Goal: Information Seeking & Learning: Compare options

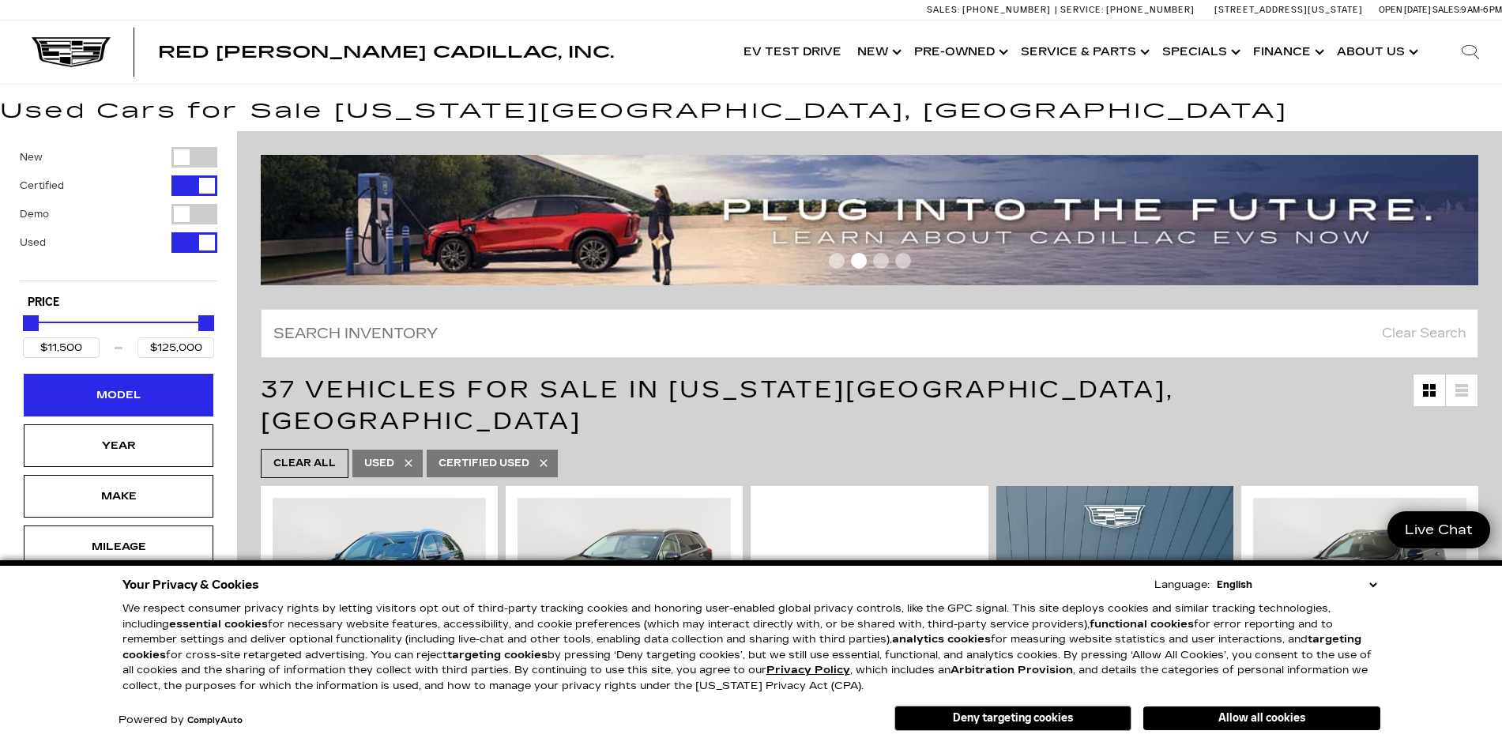
click at [168, 389] on div "Model" at bounding box center [119, 395] width 190 height 43
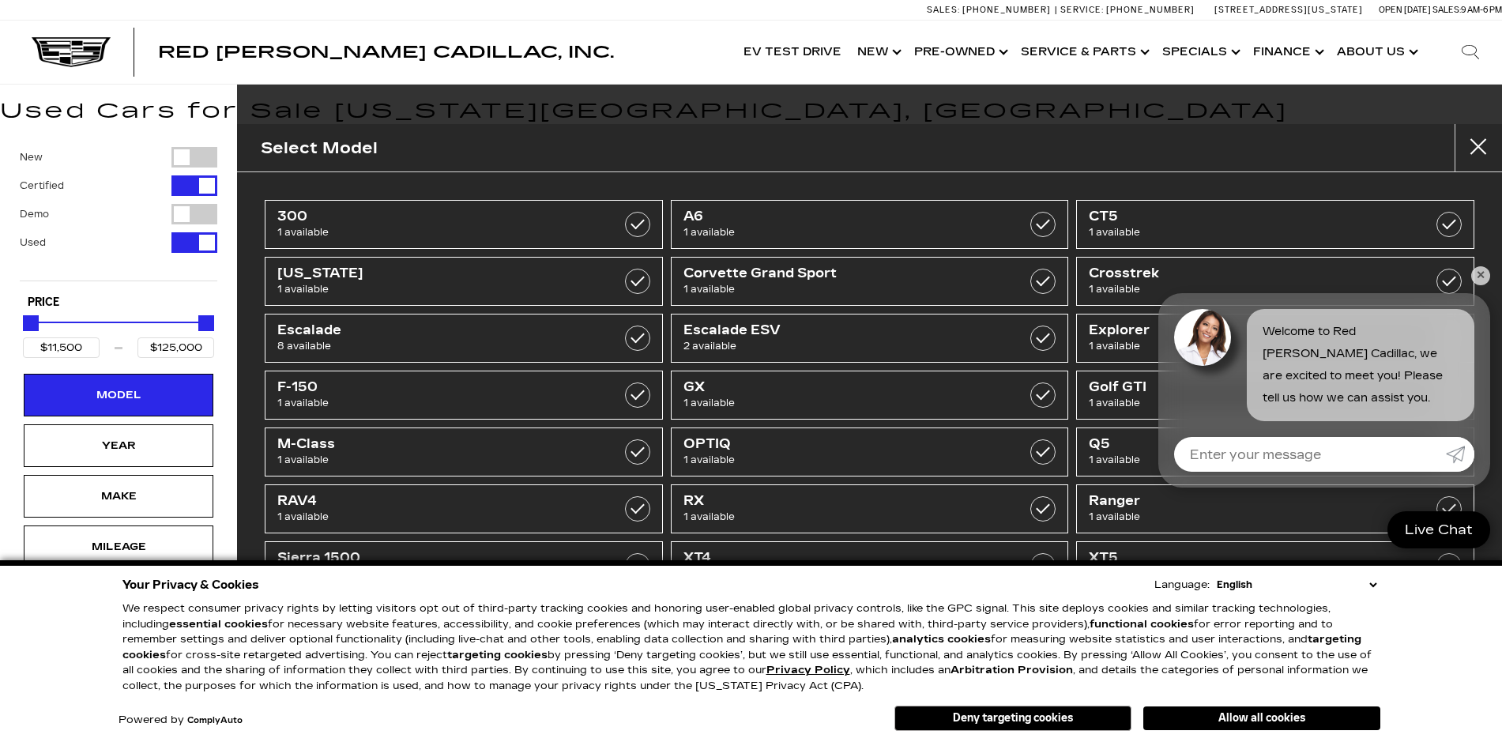
click at [1126, 120] on div "Select Model 300 1 available A6 1 available CT5 1 available [US_STATE] 1 availa…" at bounding box center [869, 371] width 1265 height 742
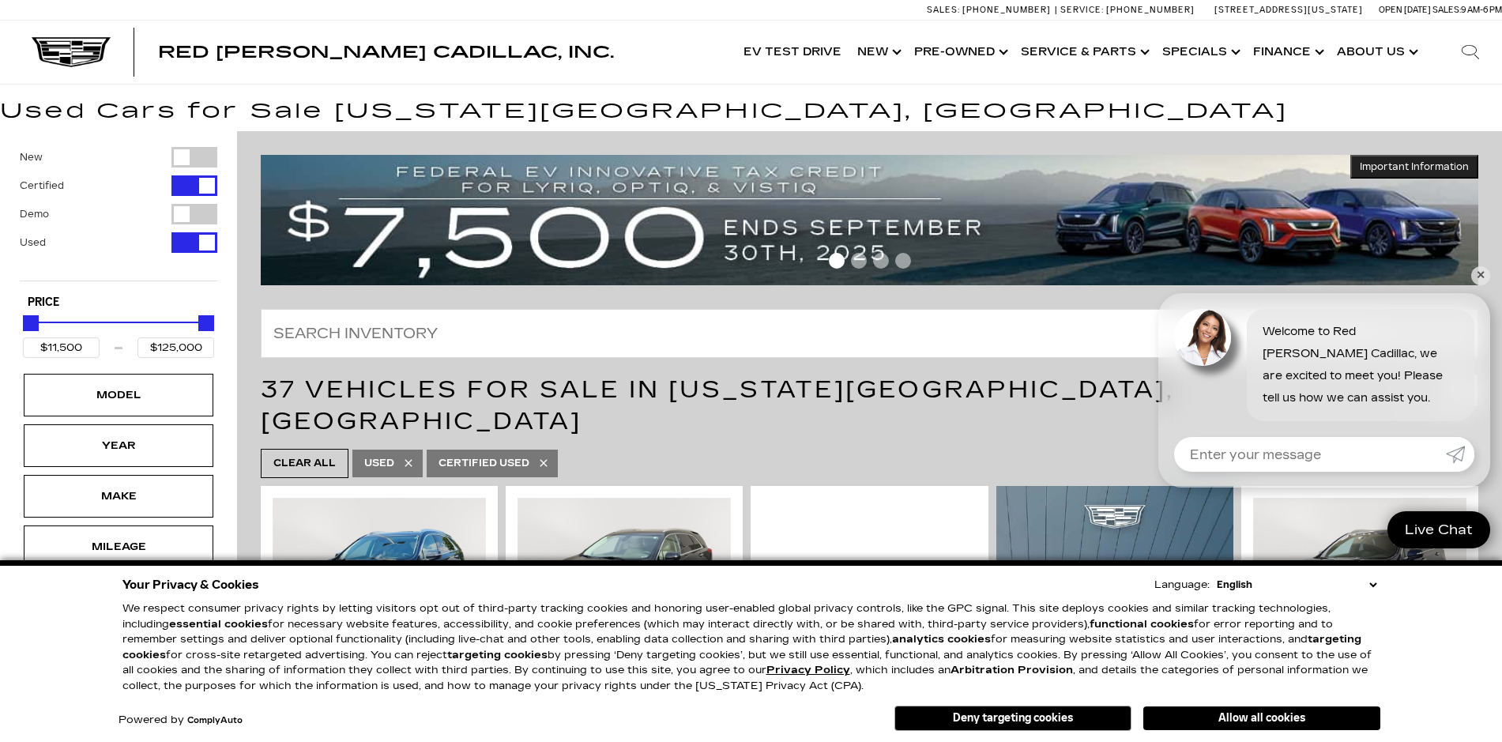
click at [205, 239] on div "Filter by Vehicle Type" at bounding box center [194, 242] width 46 height 21
type input "$29,000"
type input "$99,500"
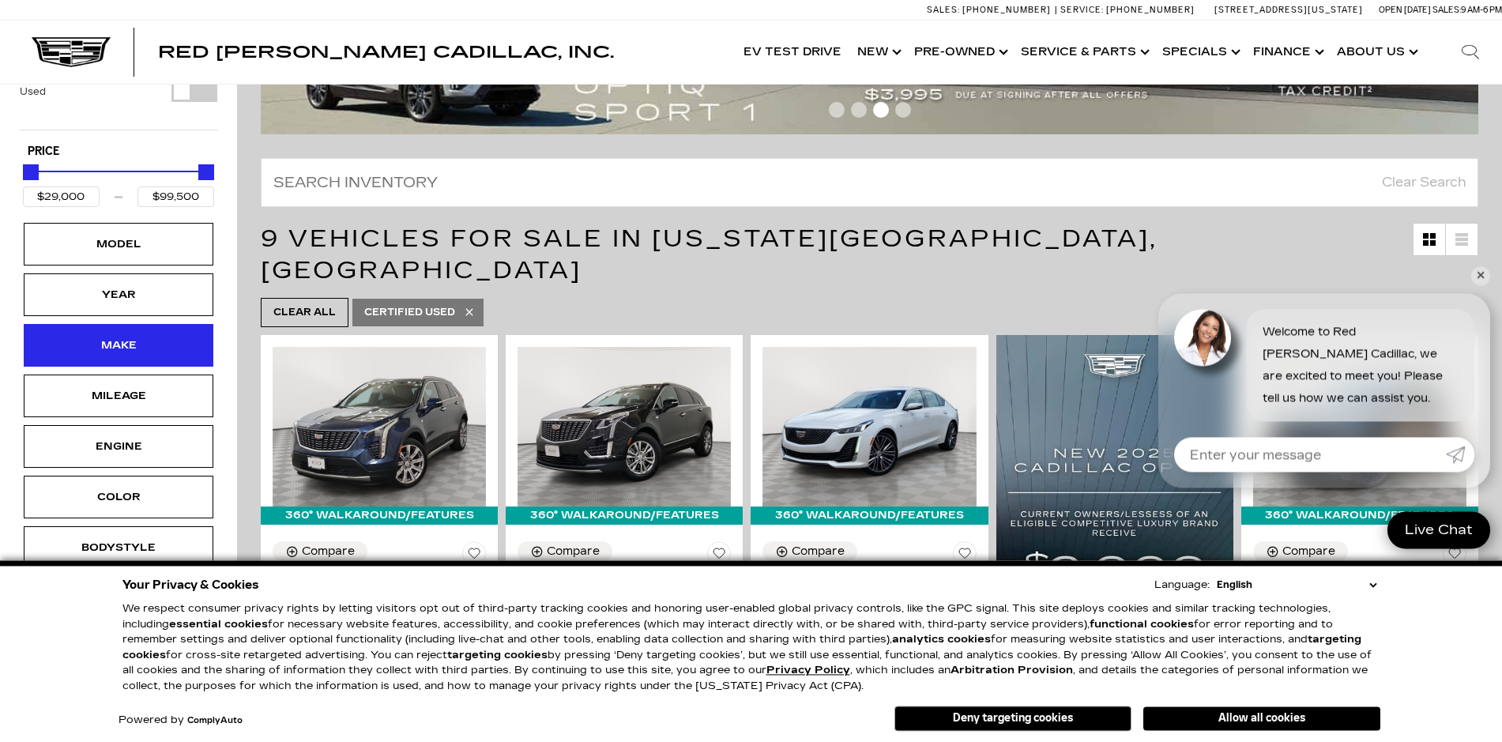
scroll to position [161, 0]
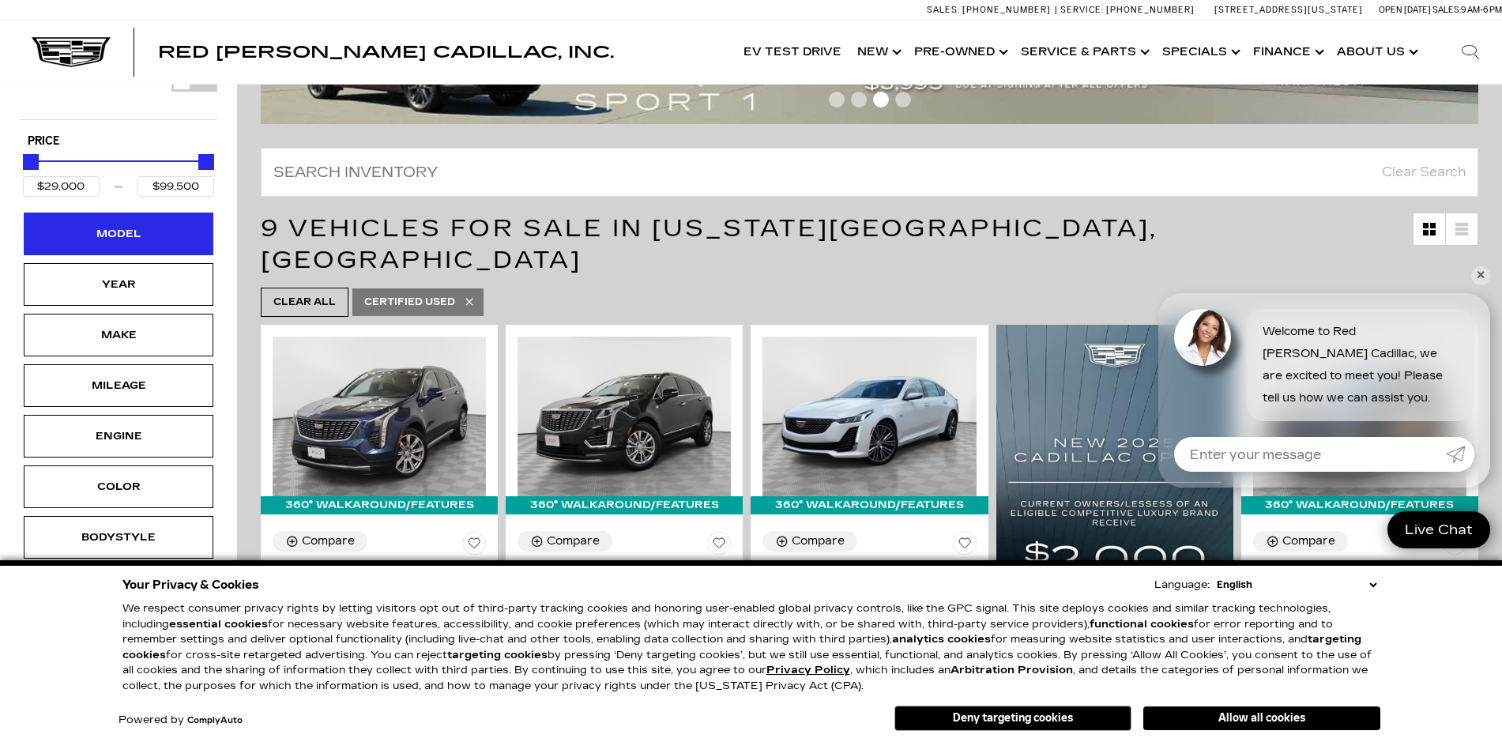
click at [149, 236] on div "Model" at bounding box center [118, 233] width 79 height 17
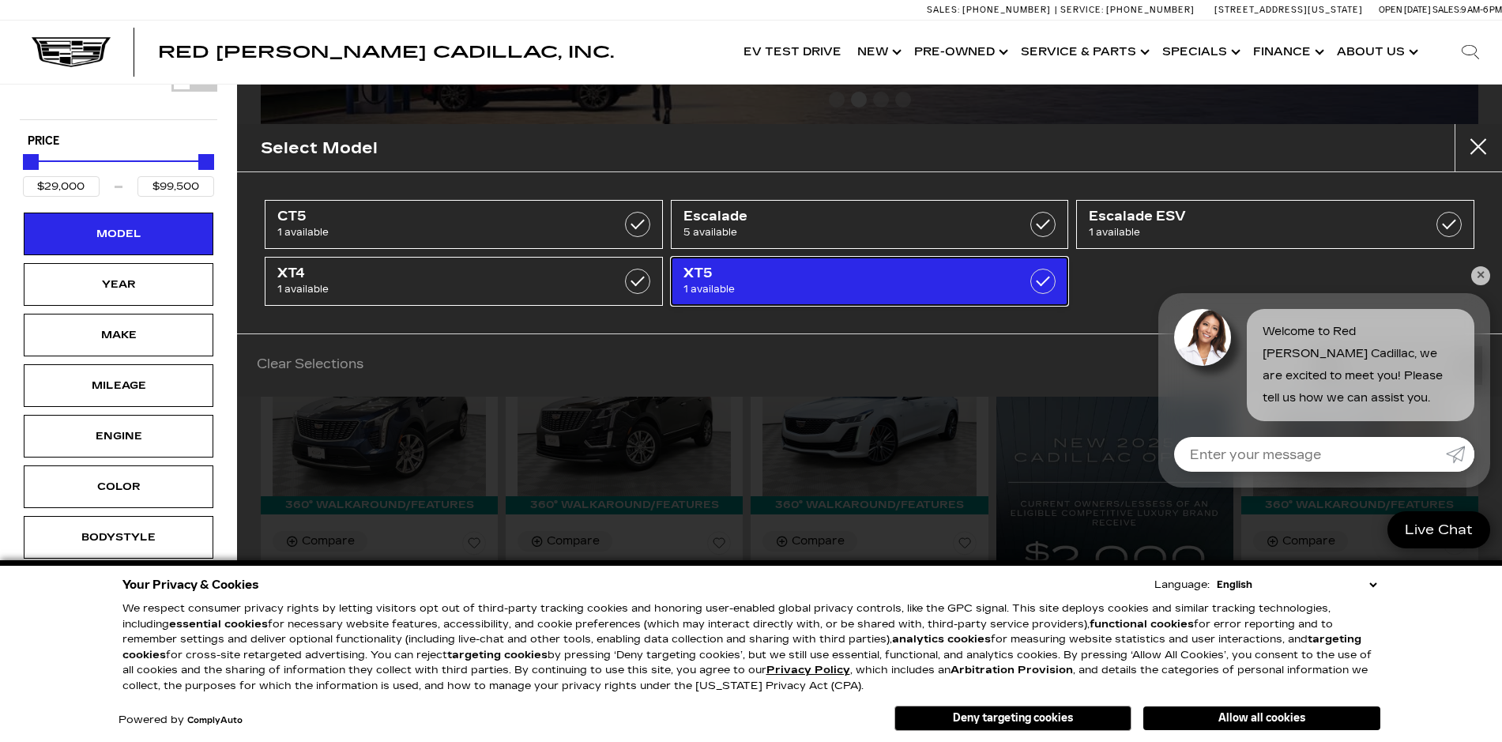
click at [843, 277] on span "XT5" at bounding box center [841, 273] width 317 height 16
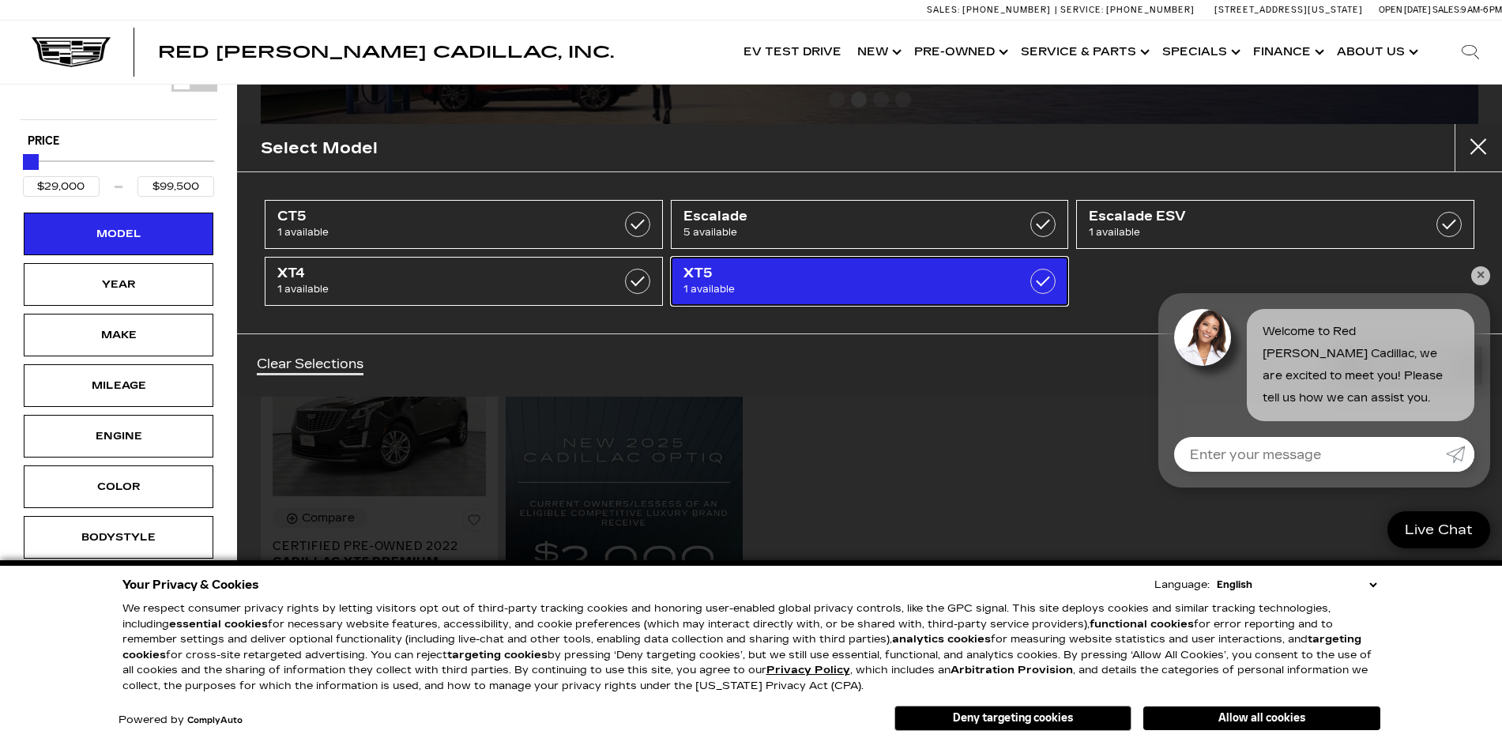
type input "$38,000"
checkbox input "true"
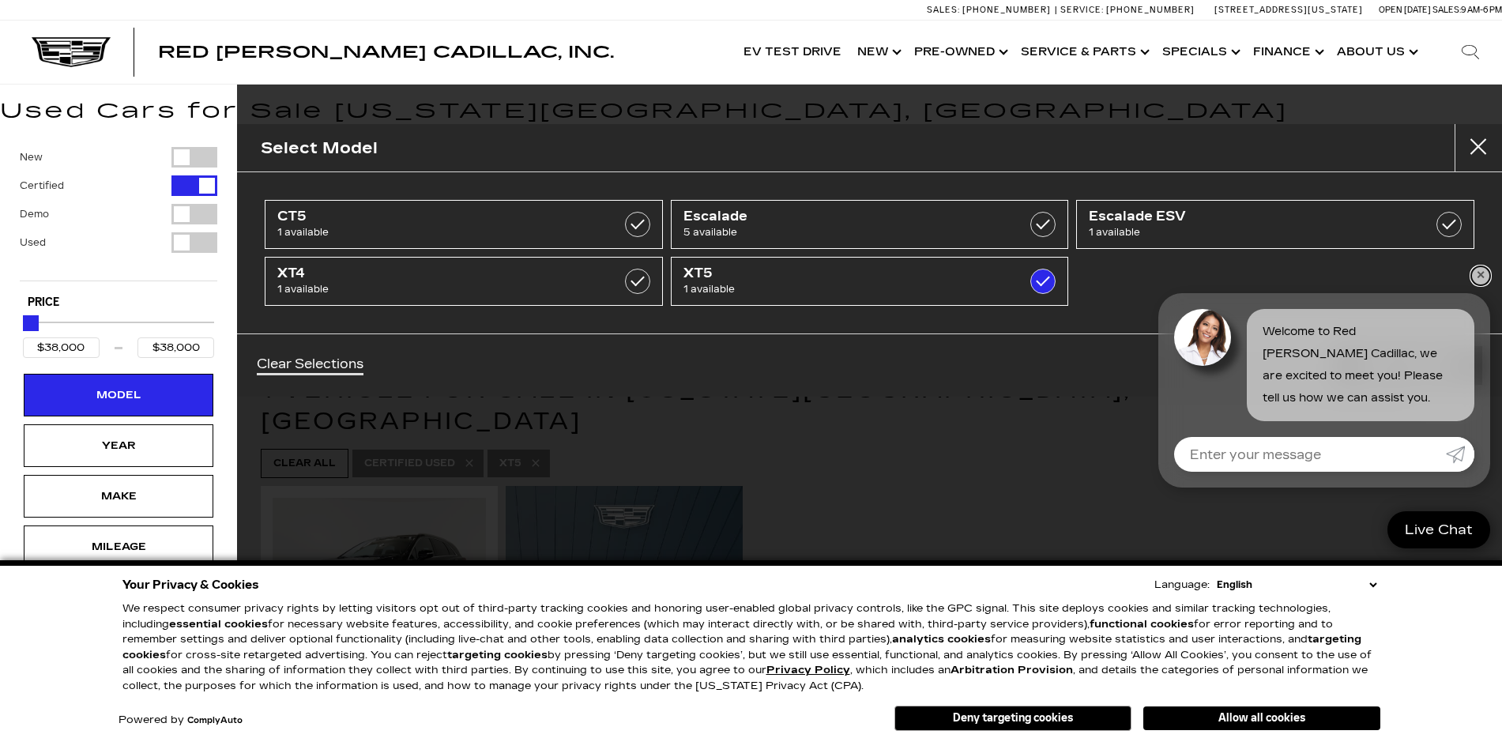
click at [1478, 276] on link "✕" at bounding box center [1480, 275] width 19 height 19
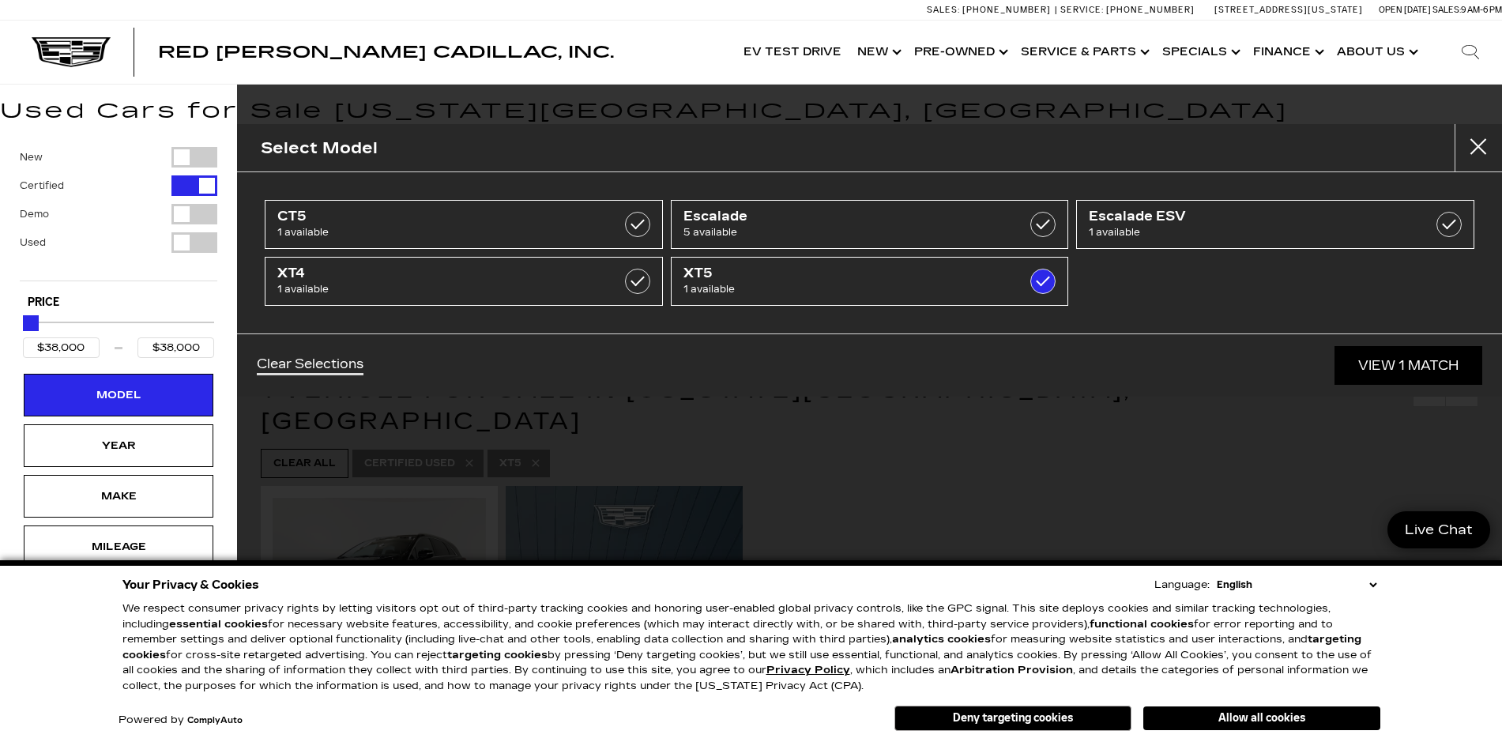
click at [185, 243] on div "Filter by Vehicle Type" at bounding box center [194, 242] width 46 height 21
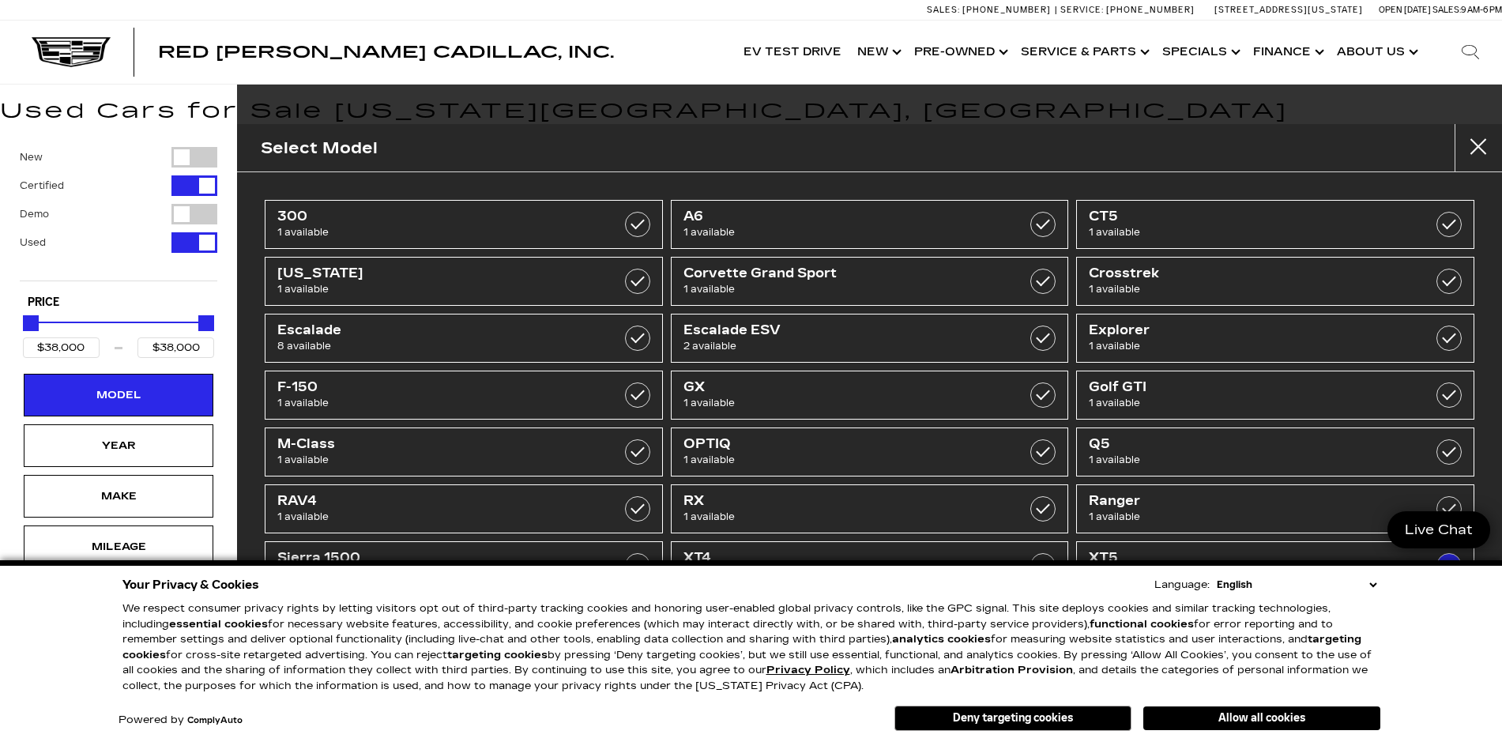
type input "$25,000"
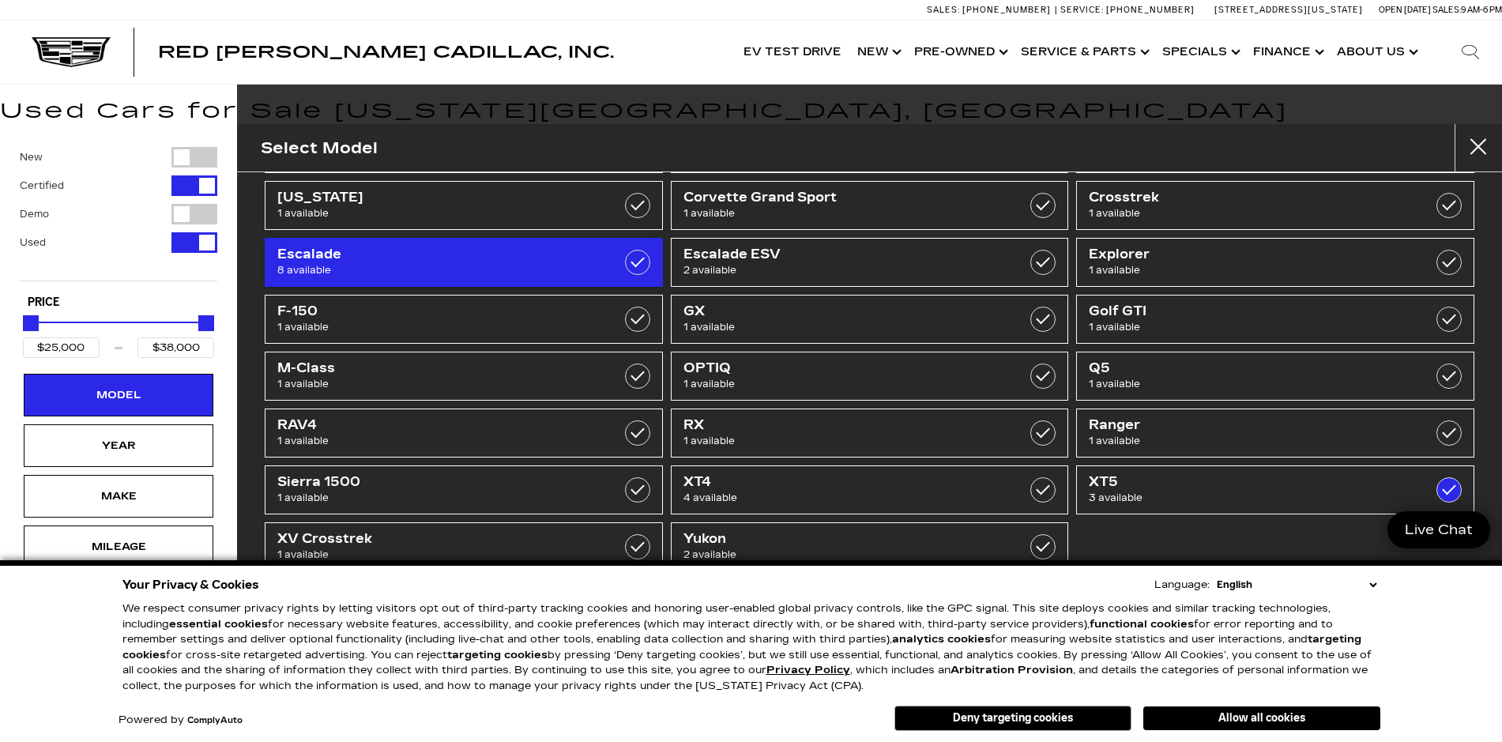
scroll to position [82, 0]
